Goal: Information Seeking & Learning: Find specific fact

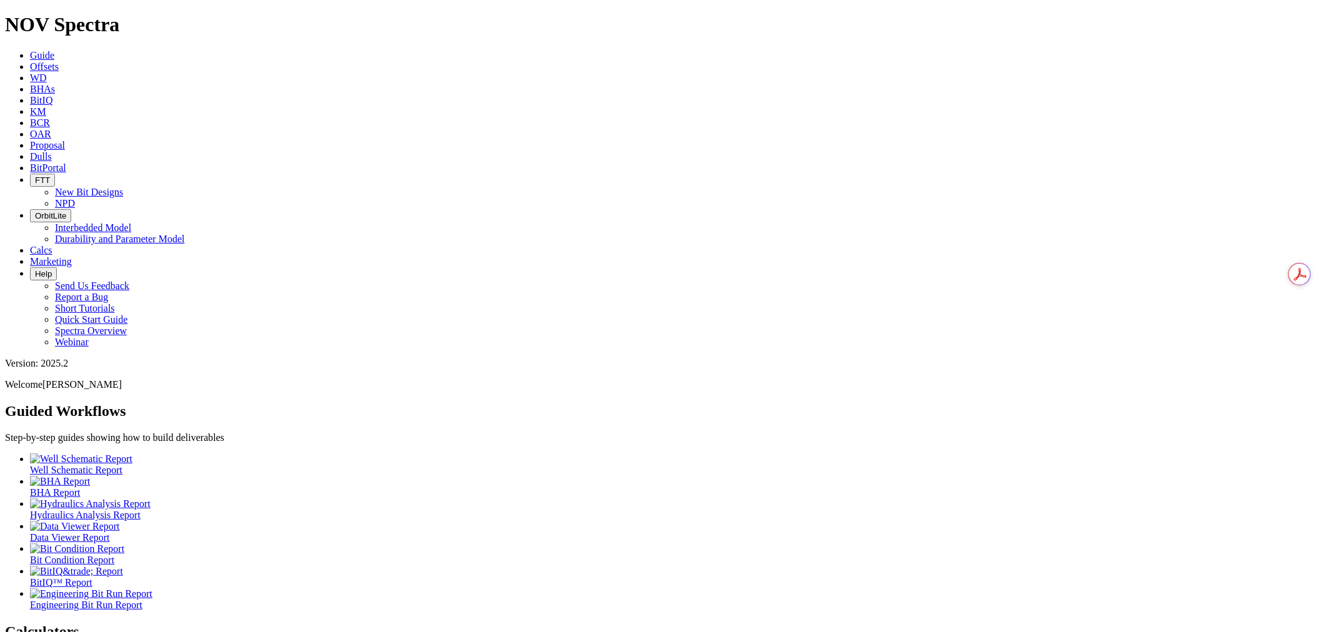
click at [59, 61] on link "Offsets" at bounding box center [44, 66] width 29 height 11
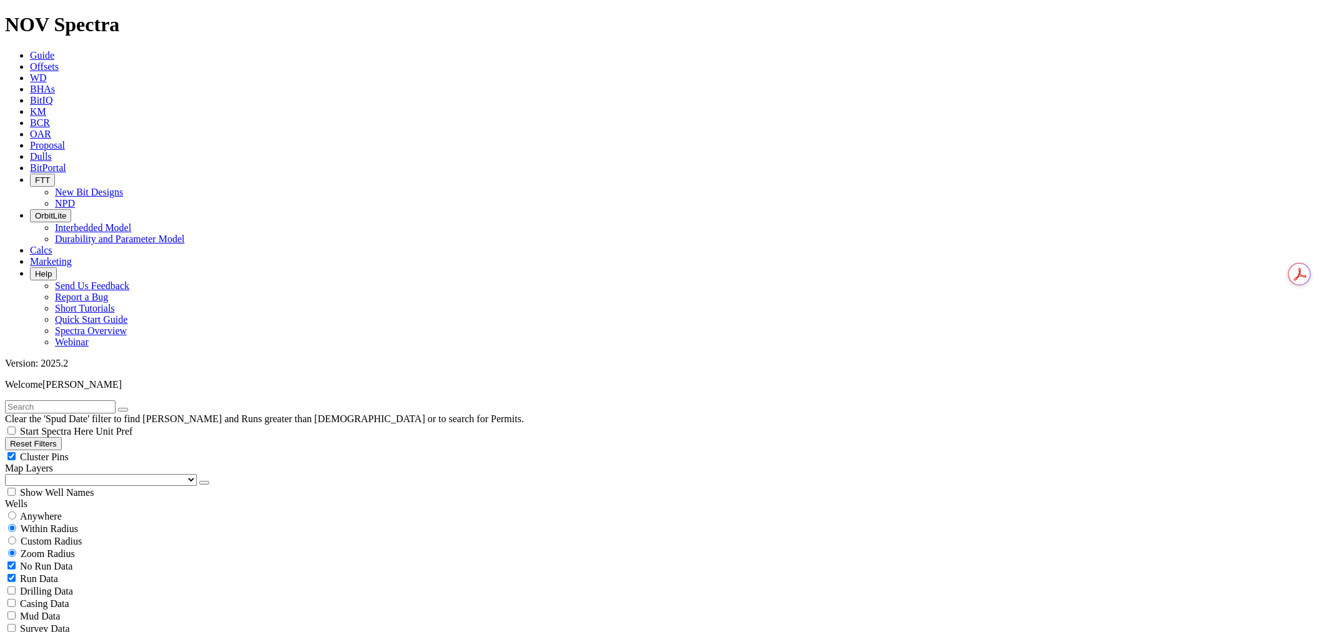
click at [51, 511] on span "Anywhere" at bounding box center [41, 516] width 42 height 11
radio input "true"
radio input "false"
click at [95, 400] on input "text" at bounding box center [60, 406] width 111 height 13
paste input "19224010"
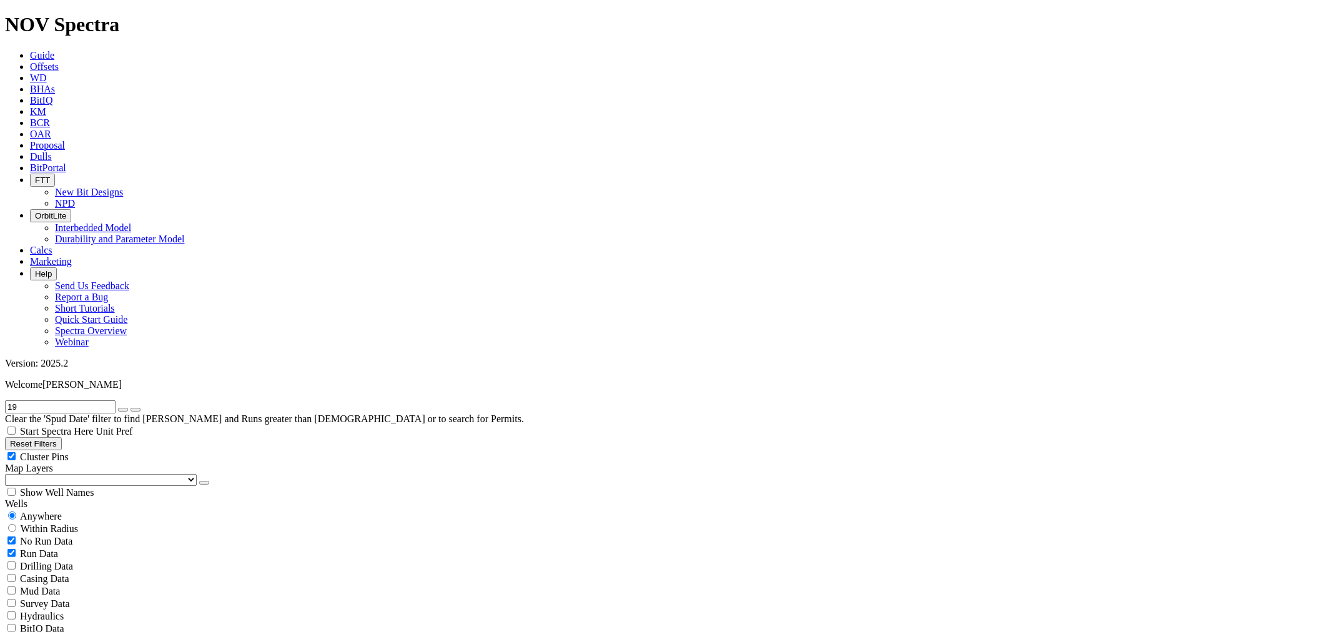
type input "1"
click at [102, 400] on input "deep elem 4 fed com 510" at bounding box center [60, 406] width 111 height 13
drag, startPoint x: 101, startPoint y: 55, endPoint x: 142, endPoint y: 53, distance: 40.6
click at [142, 400] on form "deep elem 4 fed com #510" at bounding box center [666, 406] width 1322 height 13
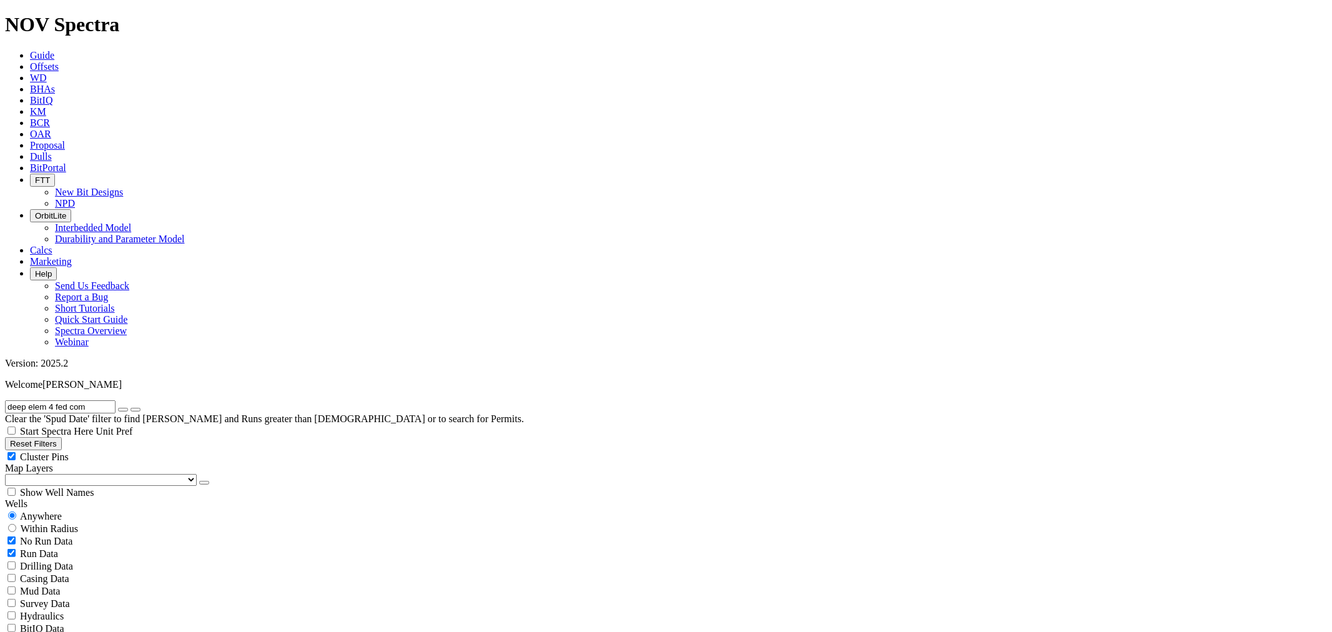
type input "deep elem 4 fed com"
radio input "false"
radio input "true"
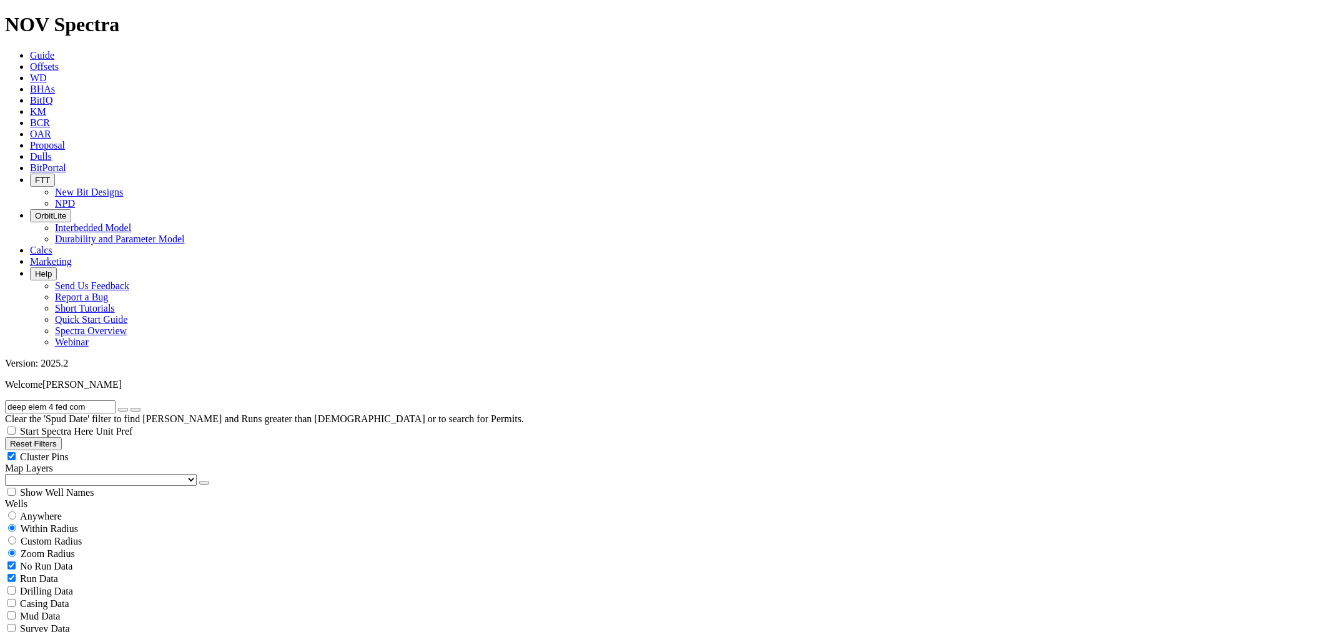
drag, startPoint x: 103, startPoint y: 56, endPoint x: -195, endPoint y: 57, distance: 298.6
type input "merciless"
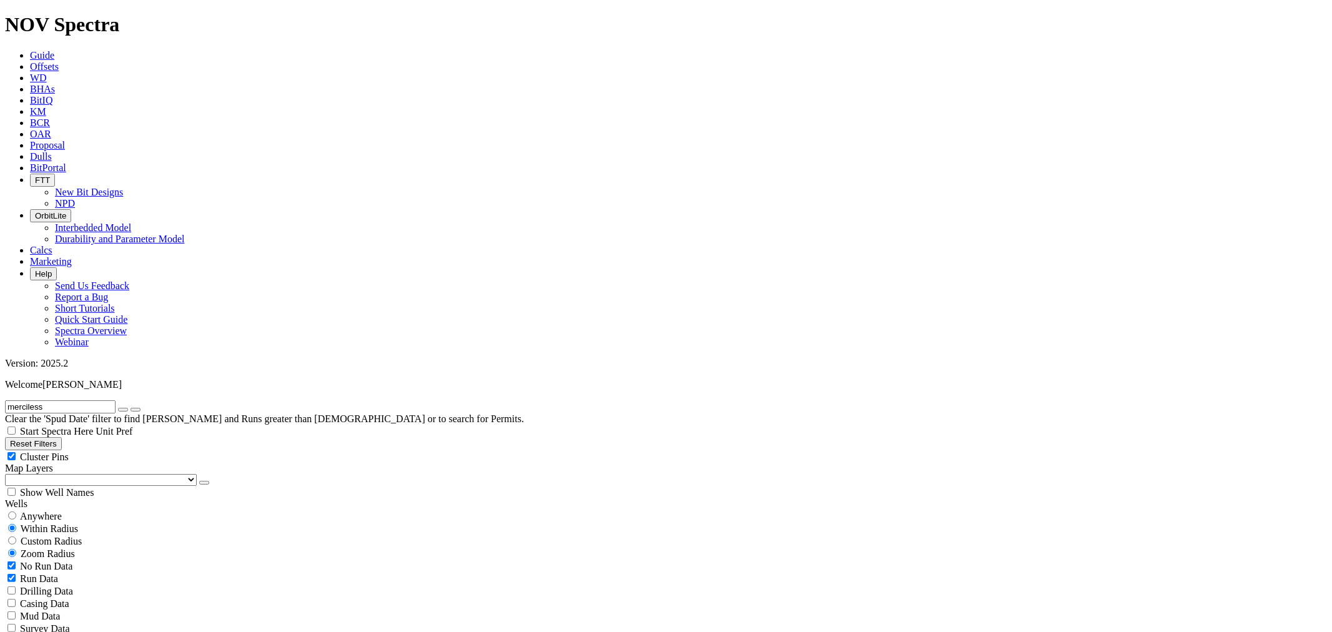
click at [74, 536] on span "Custom Radius" at bounding box center [51, 541] width 61 height 11
radio input "true"
radio input "false"
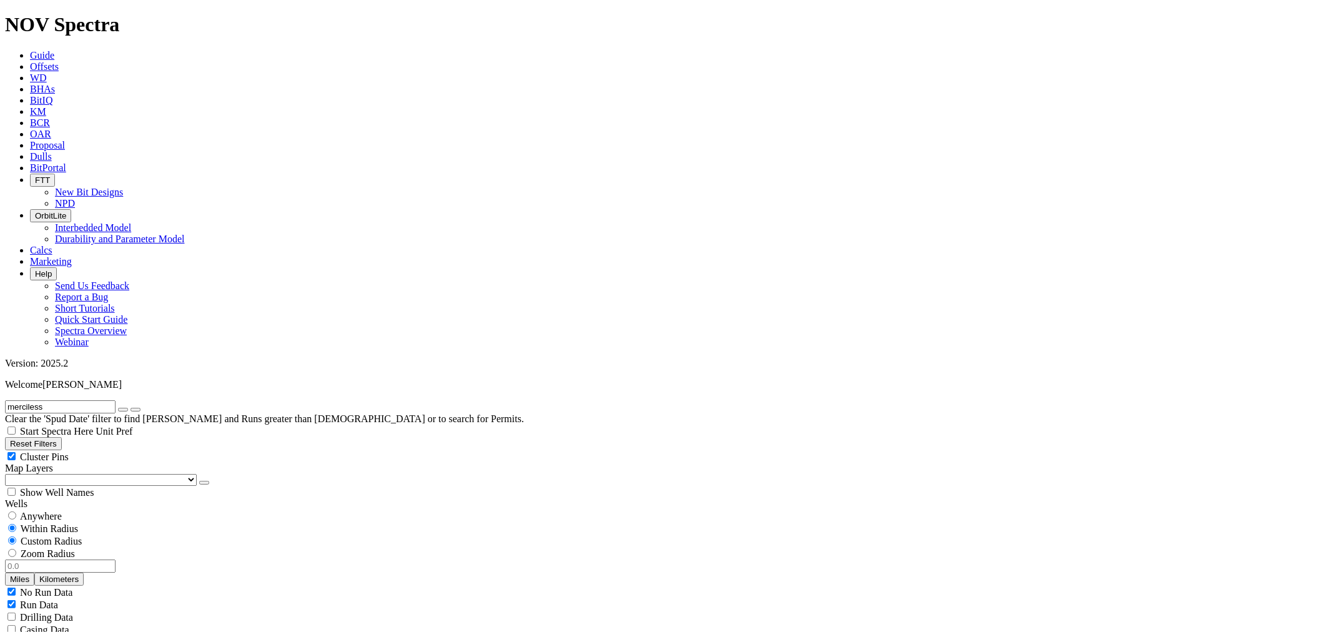
radio input "false"
radio input "true"
click at [39, 535] on div "Custom Radius" at bounding box center [666, 541] width 1322 height 12
radio input "true"
radio input "false"
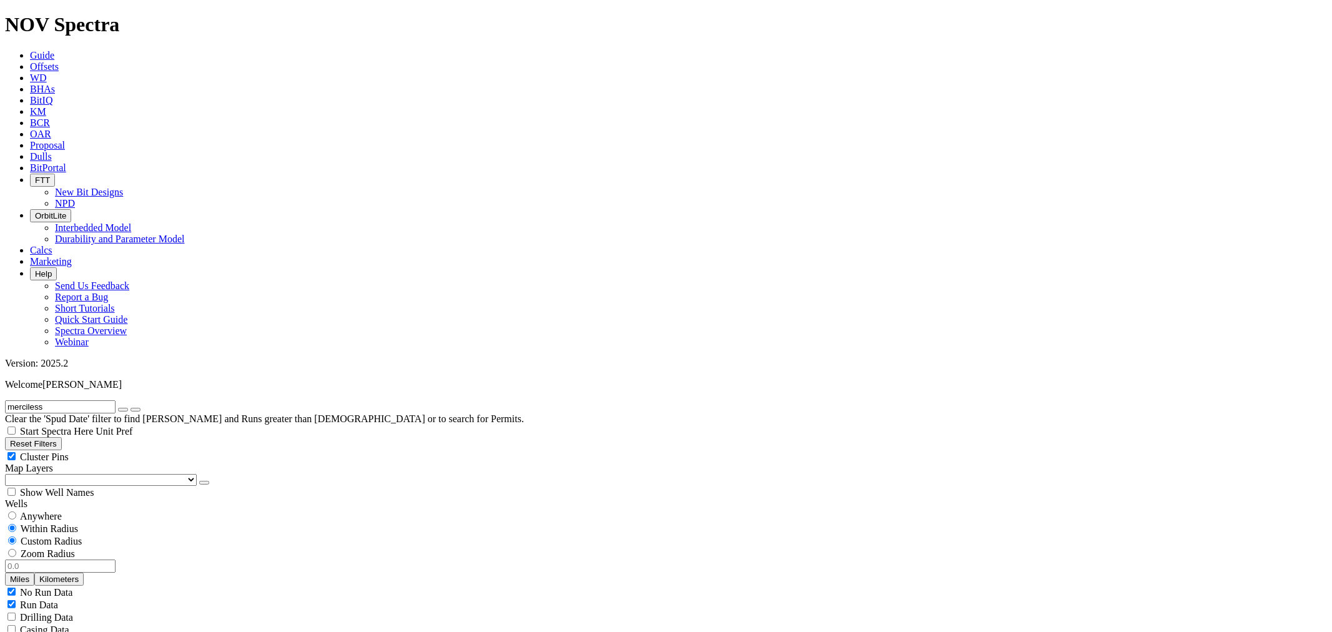
click at [52, 560] on input "number" at bounding box center [60, 566] width 111 height 13
drag, startPoint x: 52, startPoint y: 233, endPoint x: 205, endPoint y: 239, distance: 152.5
click at [205, 510] on filter-controls-geo "Anywhere Within Radius Custom Radius Zoom Radius 5 Miles Kilometers" at bounding box center [666, 548] width 1322 height 76
type input "15"
drag, startPoint x: 103, startPoint y: 46, endPoint x: -45, endPoint y: 54, distance: 148.2
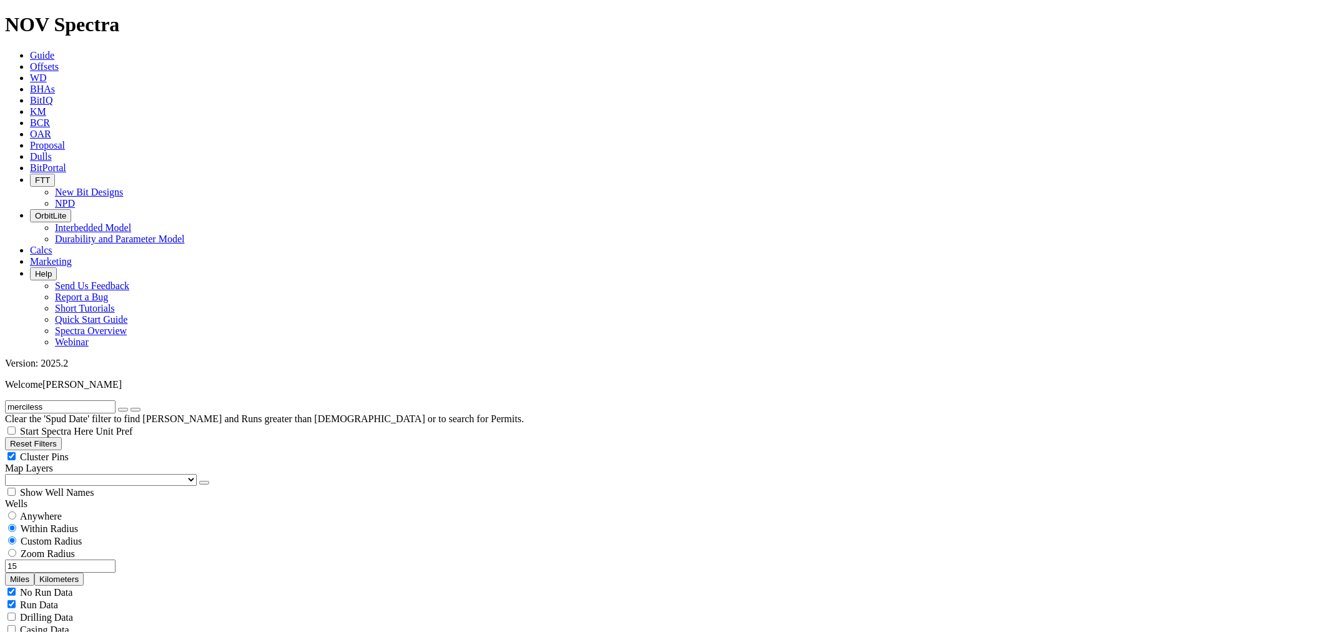
type input "deep elem"
drag, startPoint x: 87, startPoint y: 239, endPoint x: 215, endPoint y: 231, distance: 127.7
type input "20"
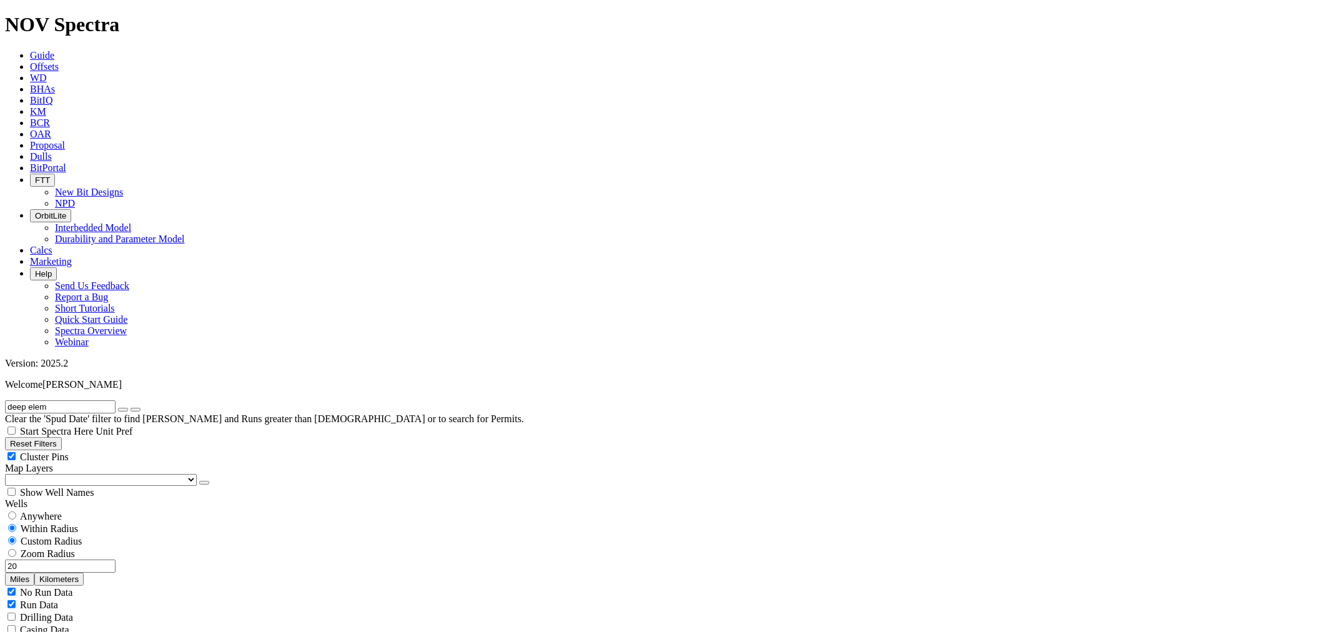
click at [37, 400] on div "deep elem Clear the 'Spud Date' filter to find [PERSON_NAME] and Runs greater t…" at bounding box center [666, 412] width 1322 height 24
click at [39, 400] on input "deep elem" at bounding box center [60, 406] width 111 height 13
paste input "Orrtanna 20 FED #593H"
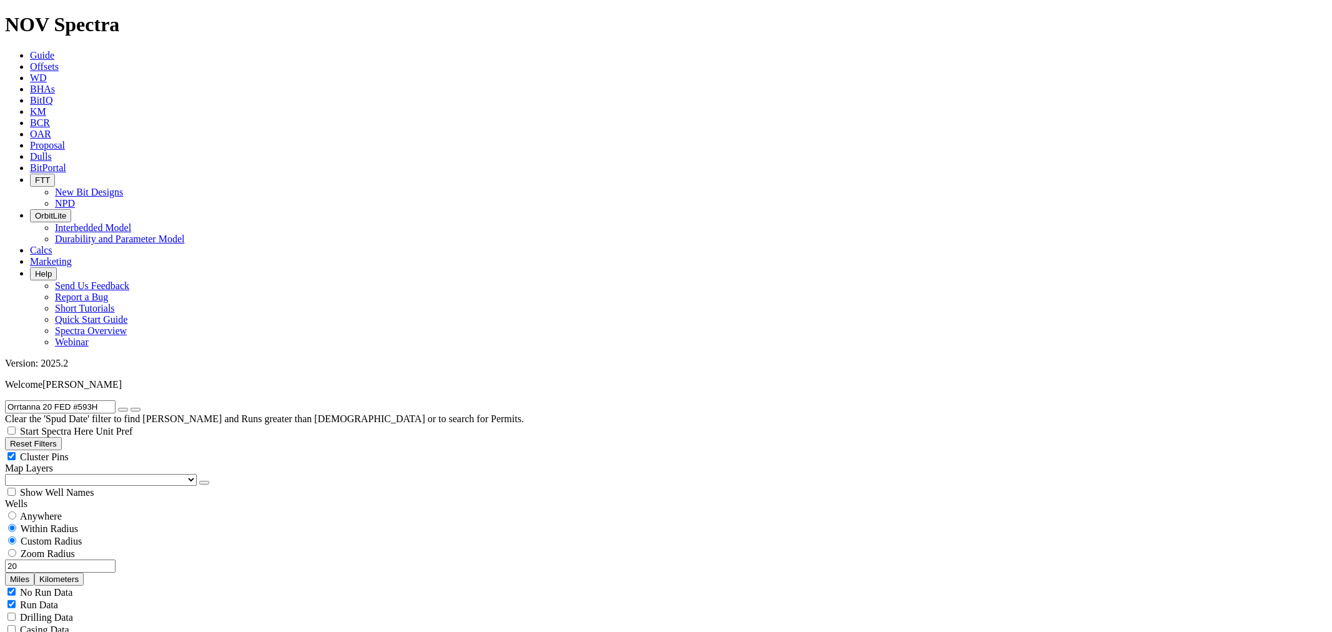
type input "Orrtanna 20 FED #593H"
click at [141, 408] on button "submit" at bounding box center [136, 410] width 10 height 4
click at [128, 547] on div "Zoom Radius" at bounding box center [666, 553] width 1322 height 12
radio input "false"
radio input "true"
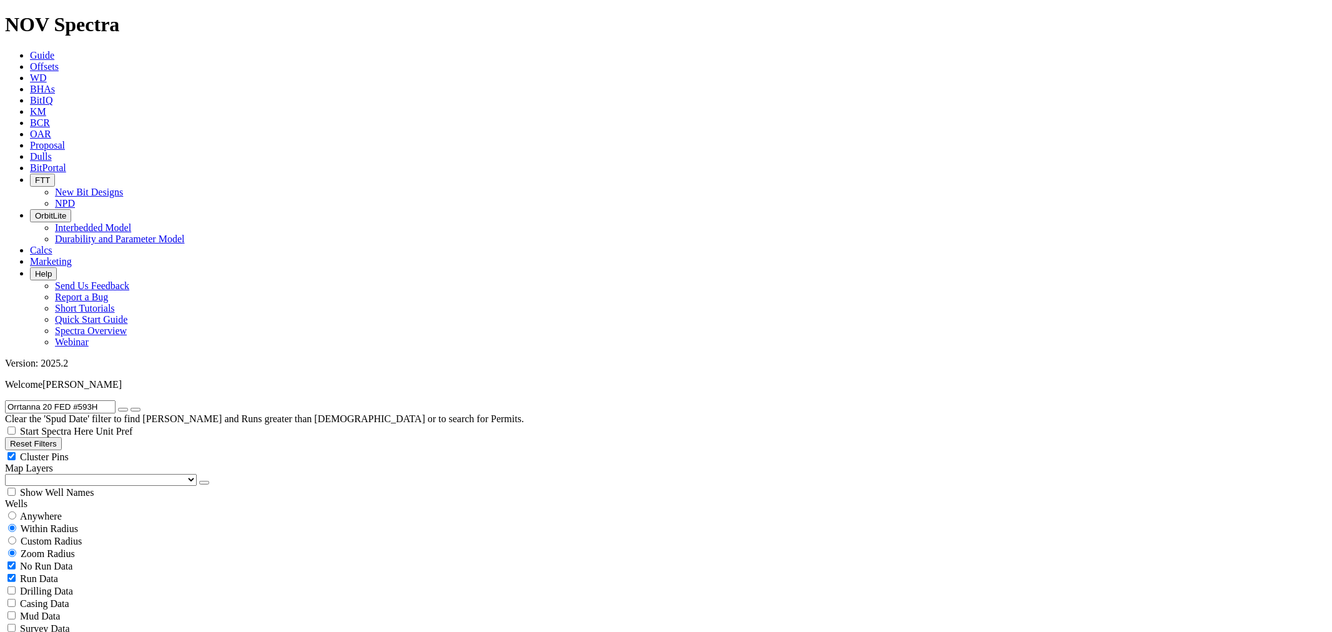
click at [71, 560] on div "No Run Data Run Data Drilling Data Casing Data Mud Data Survey Data Hydraulics …" at bounding box center [666, 628] width 1322 height 137
click at [77, 536] on span "Custom Radius" at bounding box center [51, 541] width 61 height 11
radio input "true"
radio input "false"
click at [34, 573] on button "Miles" at bounding box center [19, 579] width 29 height 13
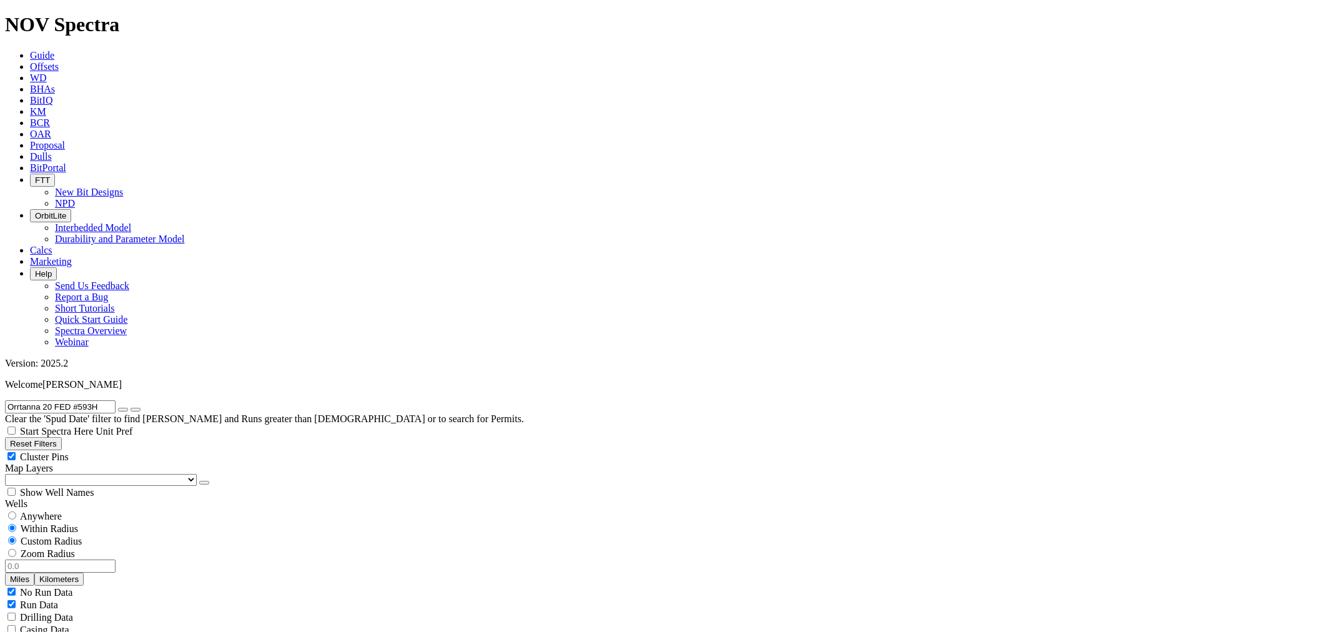
click at [75, 548] on span "Zoom Radius" at bounding box center [48, 553] width 54 height 11
radio input "false"
radio input "true"
